Goal: Complete application form: Complete application form

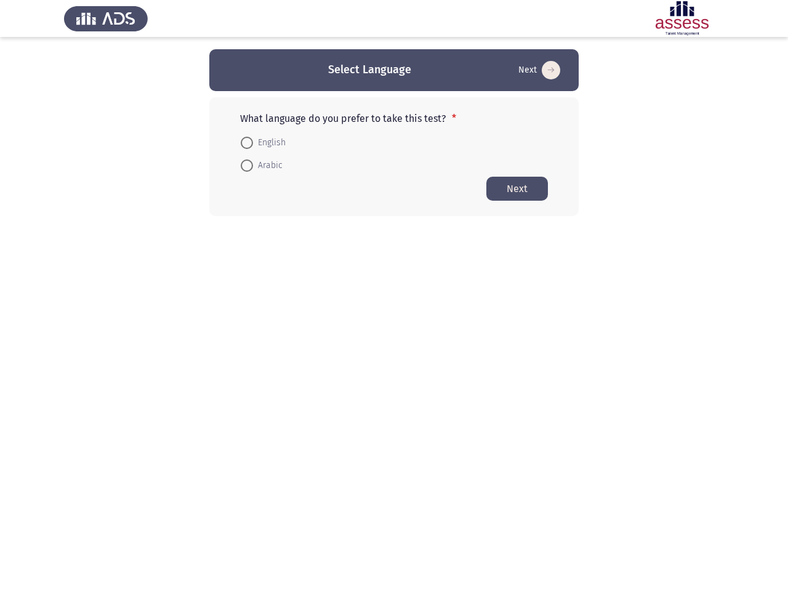
click at [394, 132] on form "English Arabic" at bounding box center [394, 154] width 308 height 46
click at [538, 70] on button "Next" at bounding box center [539, 70] width 49 height 20
click at [263, 143] on span "English" at bounding box center [269, 142] width 33 height 15
click at [253, 143] on input "English" at bounding box center [247, 143] width 12 height 12
radio input "true"
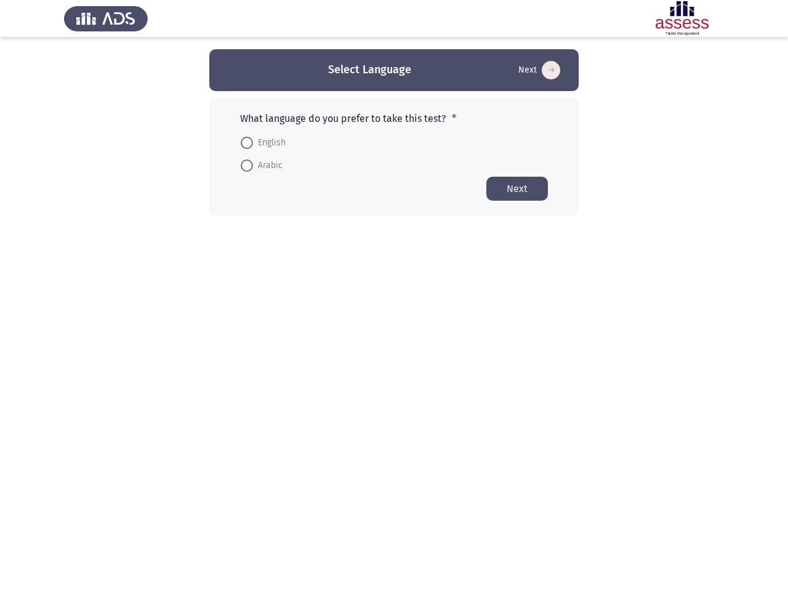
click at [261, 166] on span "Arabic" at bounding box center [268, 165] width 30 height 15
click at [253, 166] on input "Arabic" at bounding box center [247, 165] width 12 height 12
radio input "true"
radio input "false"
click at [517, 188] on button "Next" at bounding box center [517, 188] width 62 height 24
